Goal: Find specific page/section: Find specific page/section

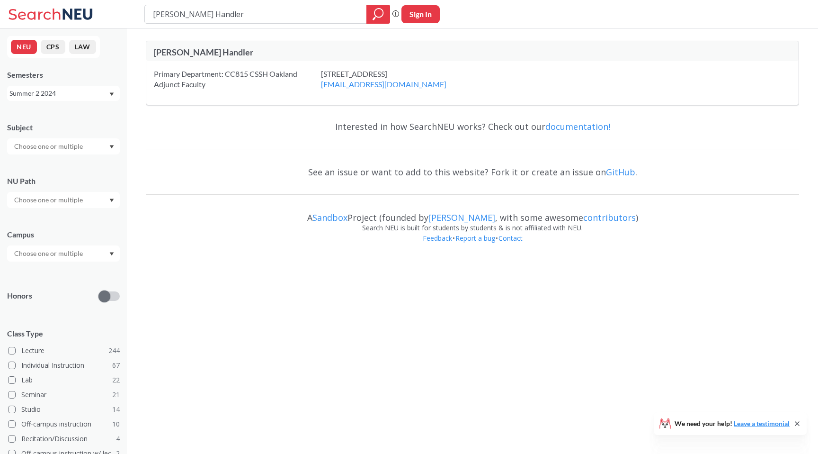
click at [108, 93] on div "Summer 2 2024" at bounding box center [63, 93] width 113 height 15
click at [76, 115] on div "Fall 2025" at bounding box center [65, 114] width 107 height 10
click at [374, 11] on icon "magnifying glass" at bounding box center [378, 14] width 11 height 13
click at [99, 92] on div "Fall 2025" at bounding box center [58, 93] width 99 height 10
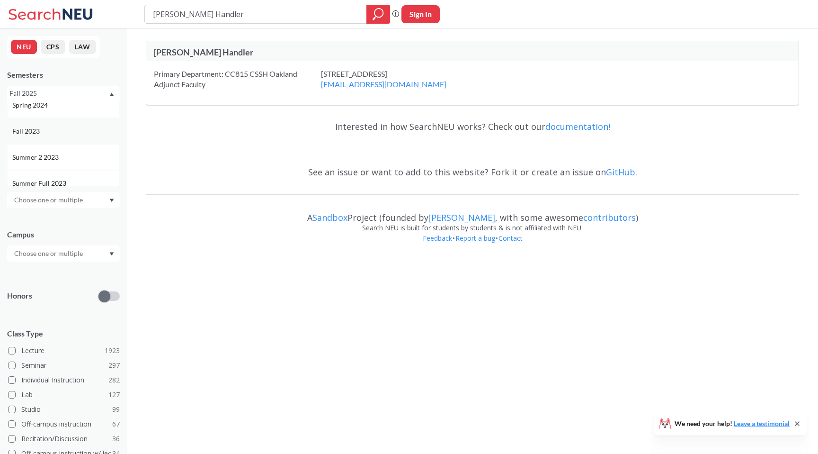
click at [62, 135] on div "Fall 2023" at bounding box center [65, 131] width 107 height 10
click at [87, 148] on div at bounding box center [63, 146] width 113 height 16
click at [96, 259] on div at bounding box center [63, 253] width 113 height 16
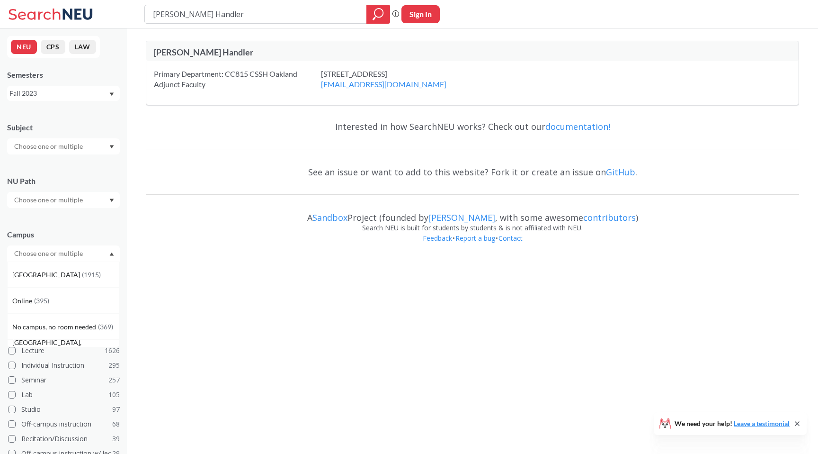
click at [96, 259] on div at bounding box center [63, 253] width 113 height 16
click at [98, 96] on div "Fall 2023" at bounding box center [58, 93] width 99 height 10
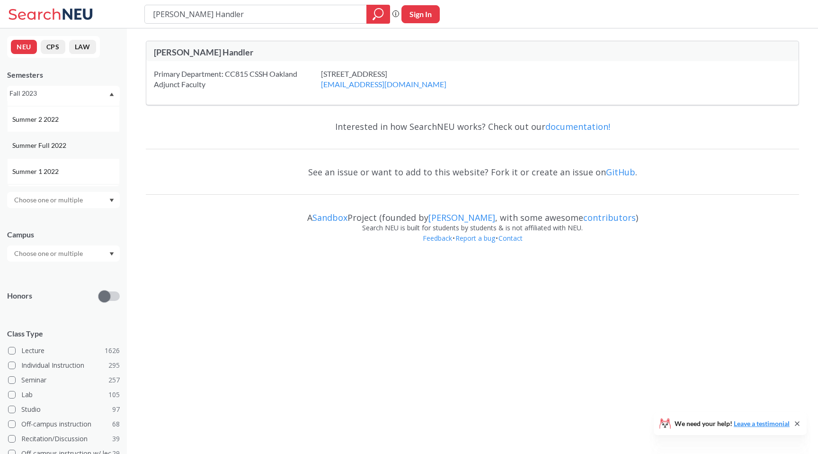
scroll to position [422, 0]
click at [73, 131] on div "Summer Full 2022" at bounding box center [65, 135] width 107 height 10
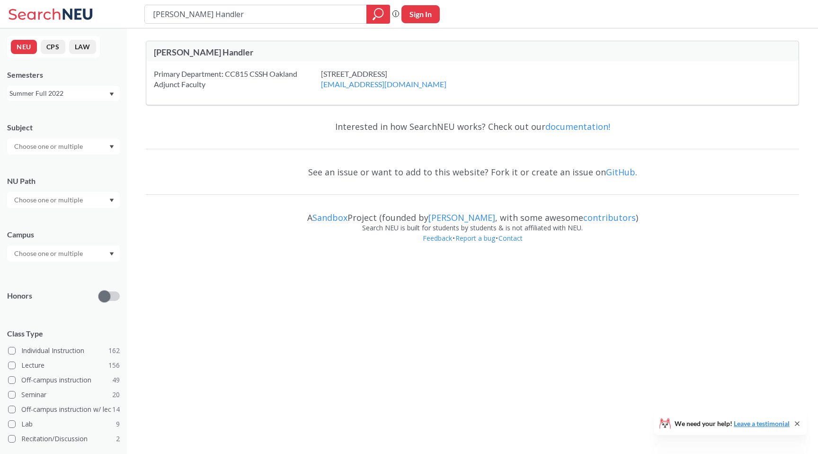
click at [190, 55] on div "[PERSON_NAME] Handler" at bounding box center [313, 52] width 319 height 10
